Goal: Navigation & Orientation: Find specific page/section

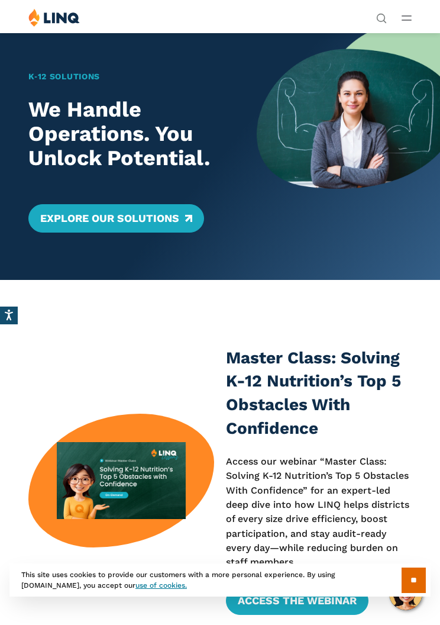
click at [410, 18] on icon "Open Main Menu" at bounding box center [407, 17] width 10 height 5
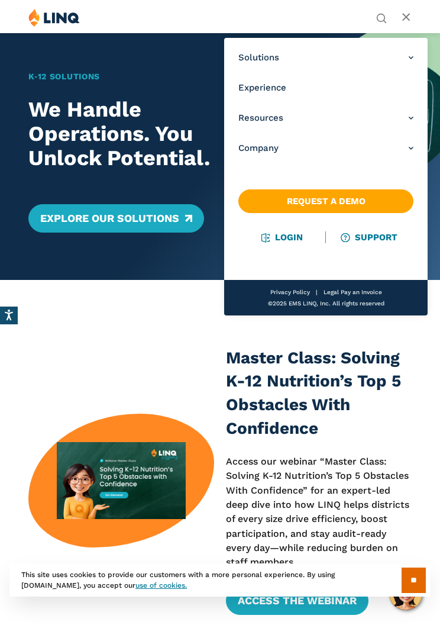
click at [287, 237] on link "Login" at bounding box center [282, 237] width 41 height 11
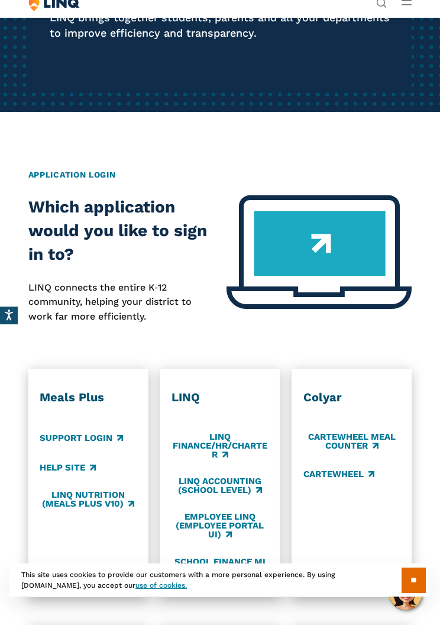
scroll to position [210, 0]
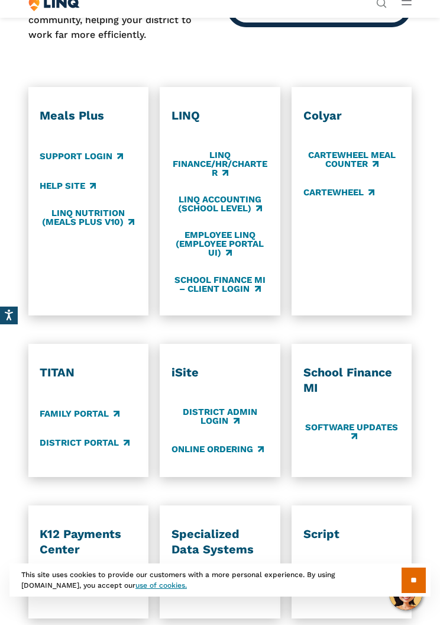
click at [63, 443] on link "District Portal" at bounding box center [85, 442] width 90 height 13
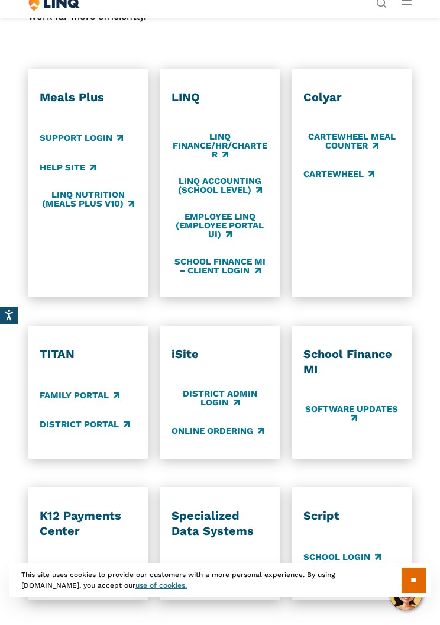
scroll to position [509, 0]
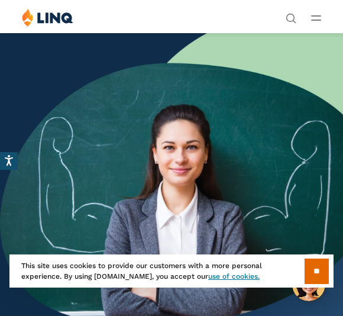
click at [321, 21] on button "Open Main Menu" at bounding box center [316, 17] width 10 height 13
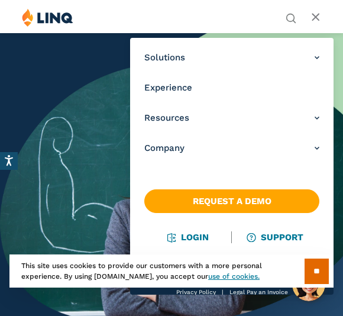
click at [203, 234] on link "Login" at bounding box center [188, 237] width 41 height 11
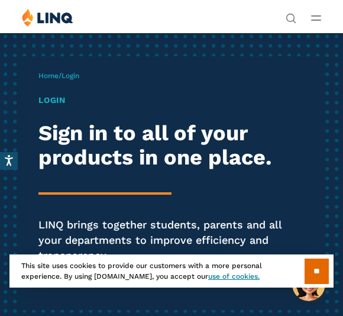
click at [54, 99] on h1 "Login" at bounding box center [171, 100] width 266 height 12
click at [318, 266] on input "**" at bounding box center [317, 271] width 24 height 25
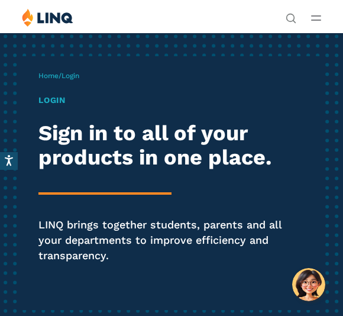
click at [56, 104] on h1 "Login" at bounding box center [171, 100] width 266 height 12
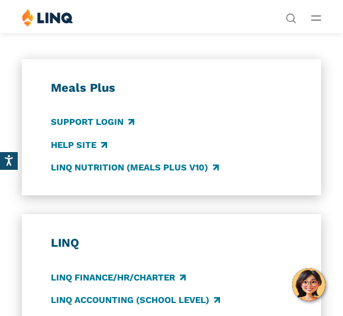
scroll to position [622, 0]
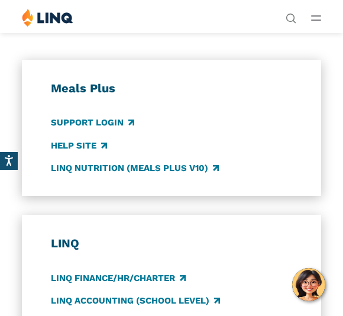
click at [78, 117] on link "Support Login" at bounding box center [92, 123] width 83 height 13
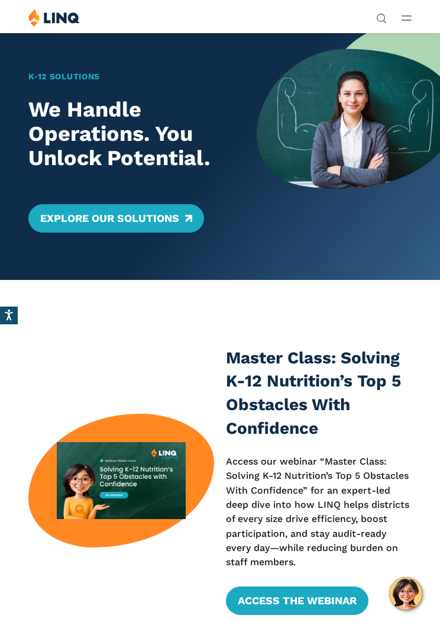
click at [421, 18] on div "Solutions Nutrition Overview NEW School Nutrition Suite School Nutrition State …" at bounding box center [220, 19] width 440 height 22
click at [407, 23] on button "Open Main Menu" at bounding box center [407, 17] width 10 height 13
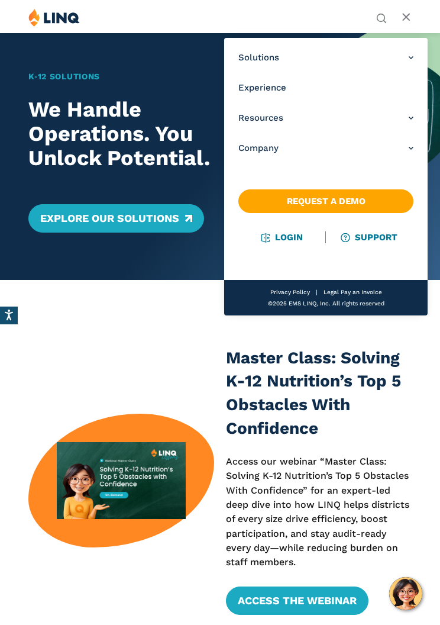
click at [290, 242] on link "Login" at bounding box center [282, 237] width 41 height 11
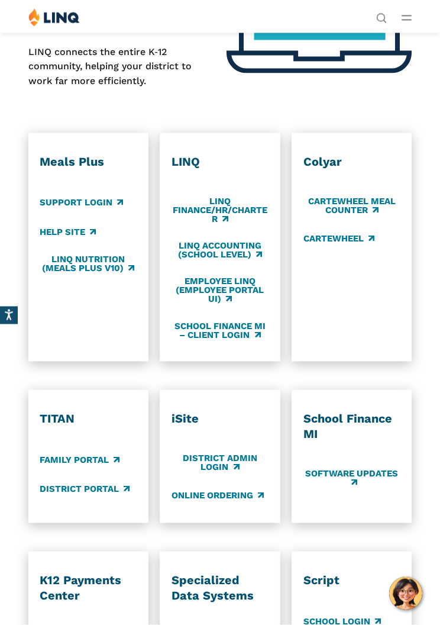
scroll to position [443, 0]
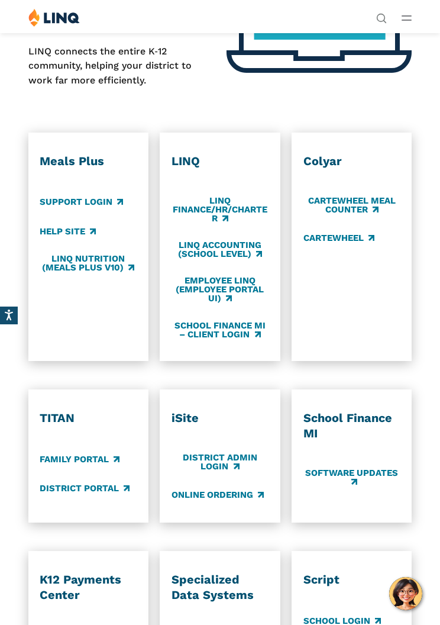
click at [87, 265] on link "LINQ Nutrition (Meals Plus v10)" at bounding box center [88, 264] width 97 height 20
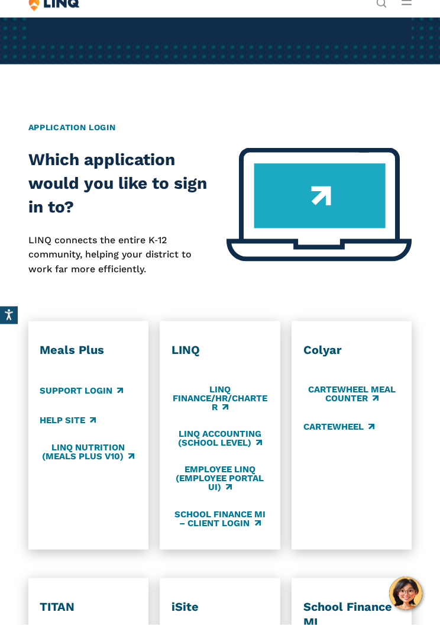
scroll to position [255, 0]
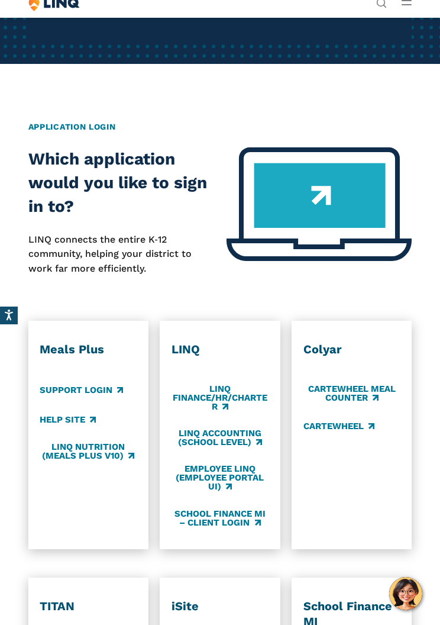
click at [240, 433] on link "LINQ Accounting (school level)" at bounding box center [220, 439] width 97 height 20
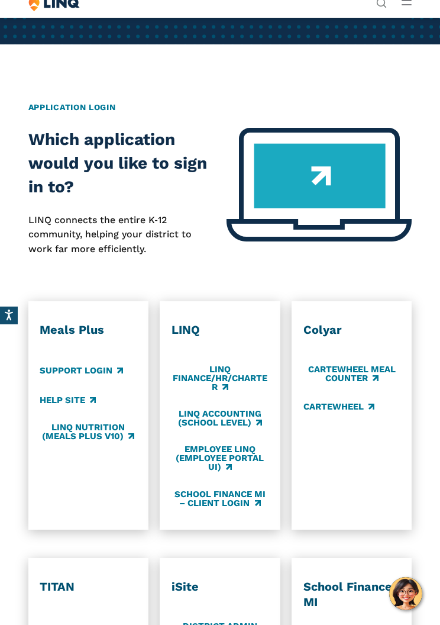
click at [207, 418] on link "LINQ Accounting (school level)" at bounding box center [220, 419] width 97 height 20
